Goal: Task Accomplishment & Management: Manage account settings

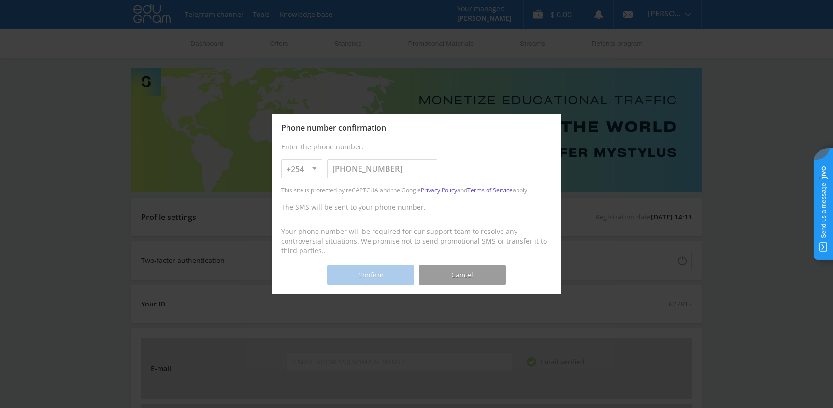
select select "254"
click at [480, 275] on button "Cancel" at bounding box center [462, 274] width 87 height 19
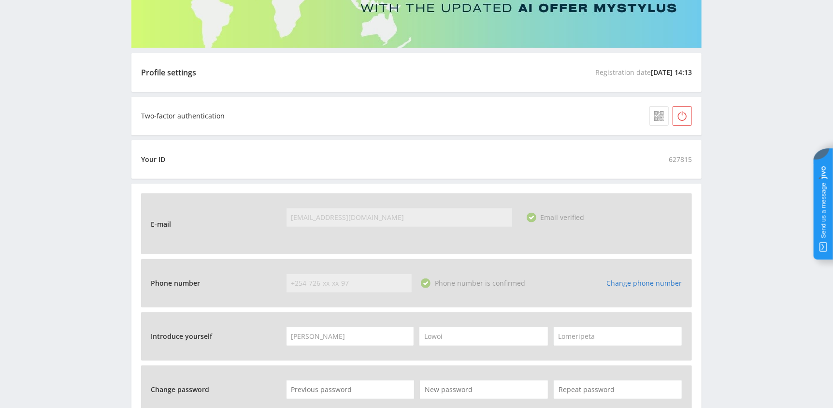
scroll to position [343, 0]
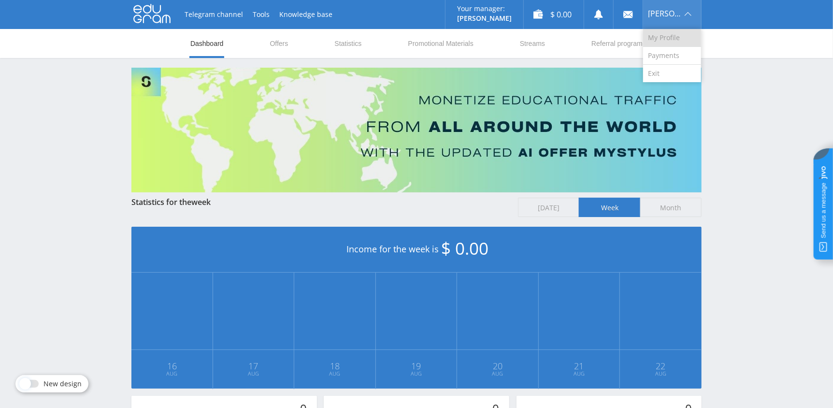
click at [666, 35] on link "My Profile" at bounding box center [672, 38] width 58 height 18
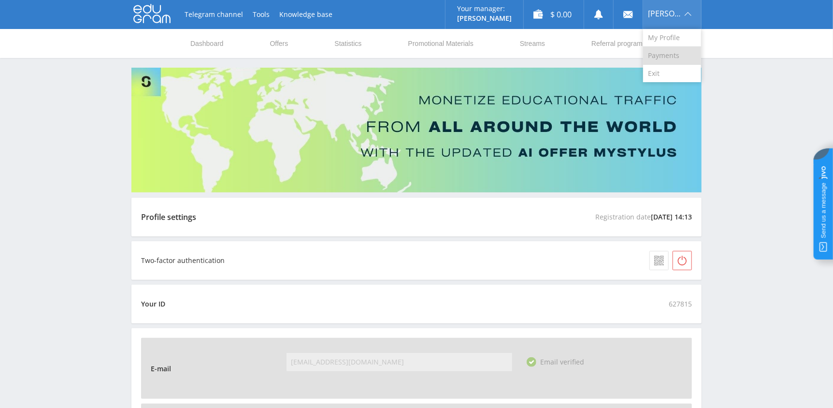
click at [667, 54] on link "Payments" at bounding box center [672, 56] width 58 height 18
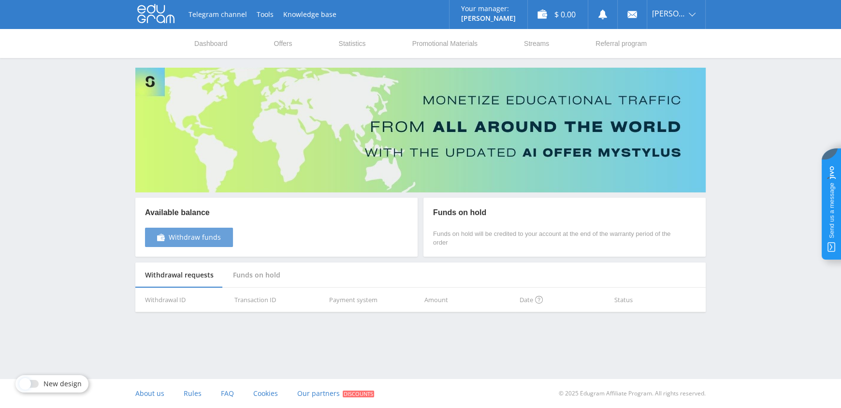
click at [204, 245] on link "Withdraw funds" at bounding box center [189, 237] width 88 height 19
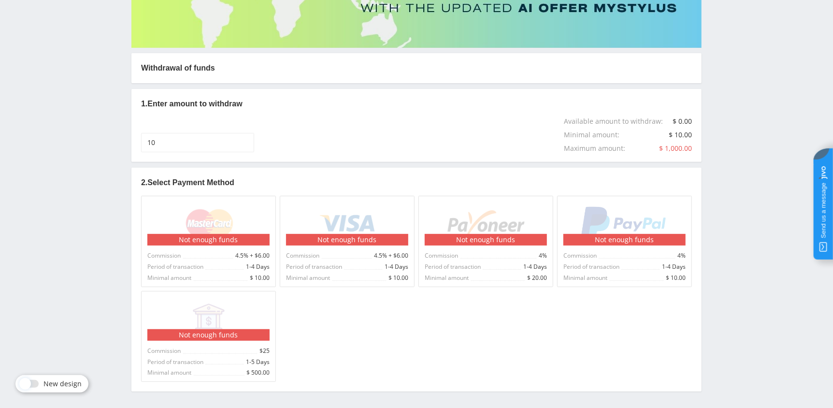
scroll to position [176, 0]
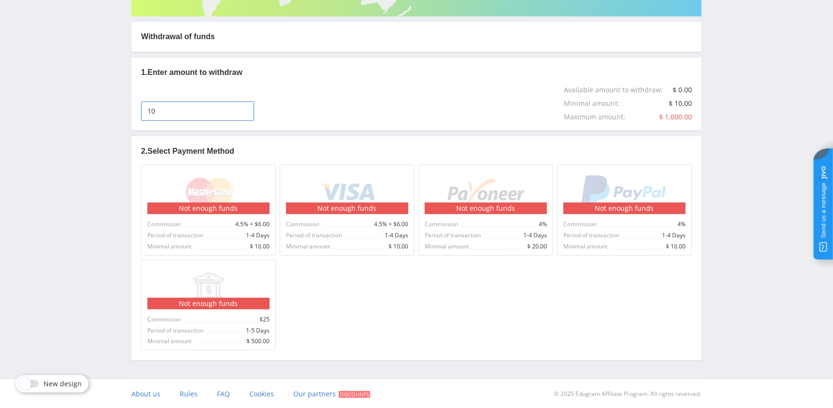
click at [212, 104] on input "10" at bounding box center [197, 110] width 113 height 19
click at [205, 281] on img at bounding box center [208, 287] width 35 height 35
